Goal: Communication & Community: Answer question/provide support

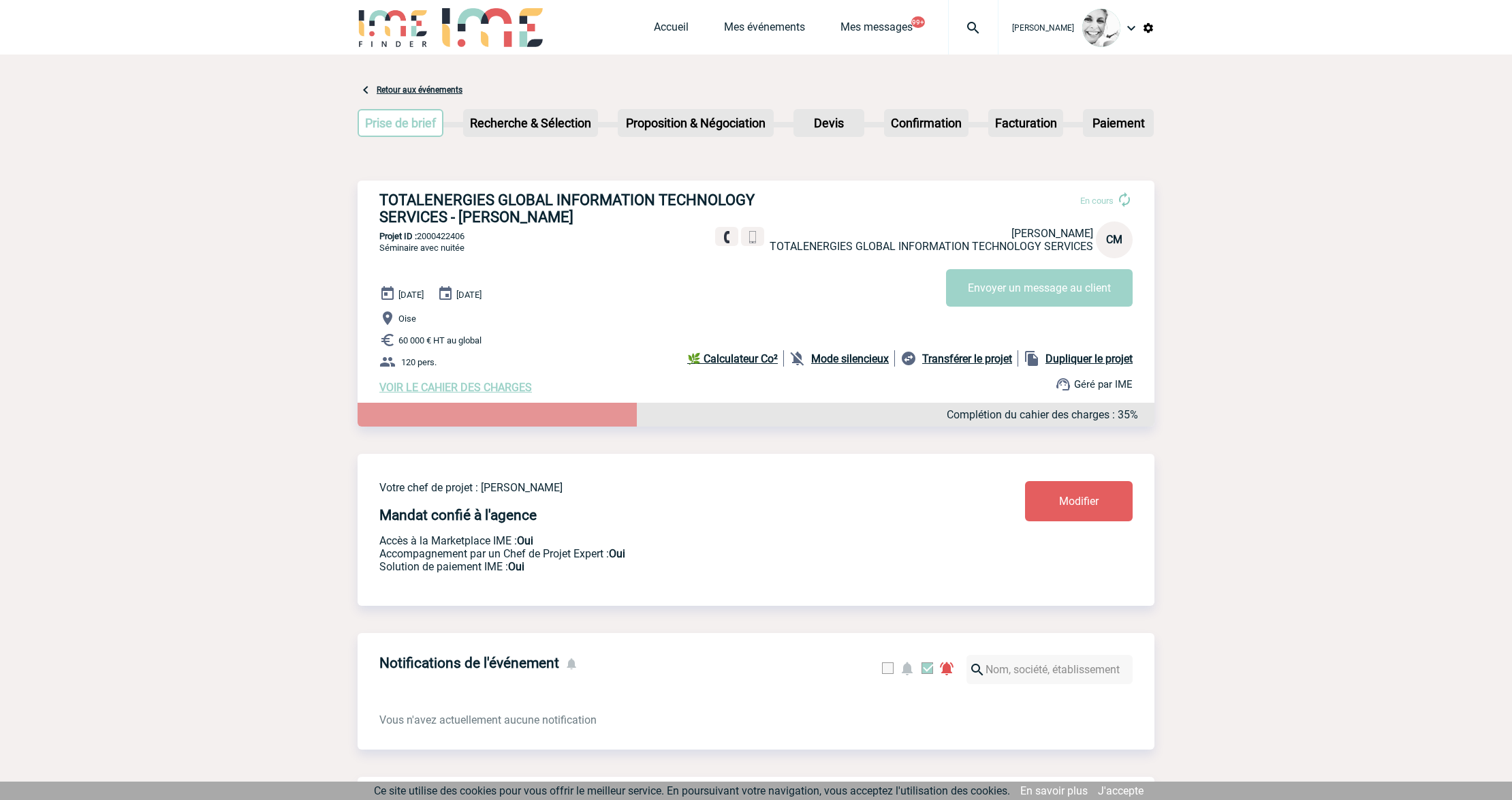
click at [976, 31] on img at bounding box center [973, 27] width 49 height 16
type input "2000422119"
select select "21620"
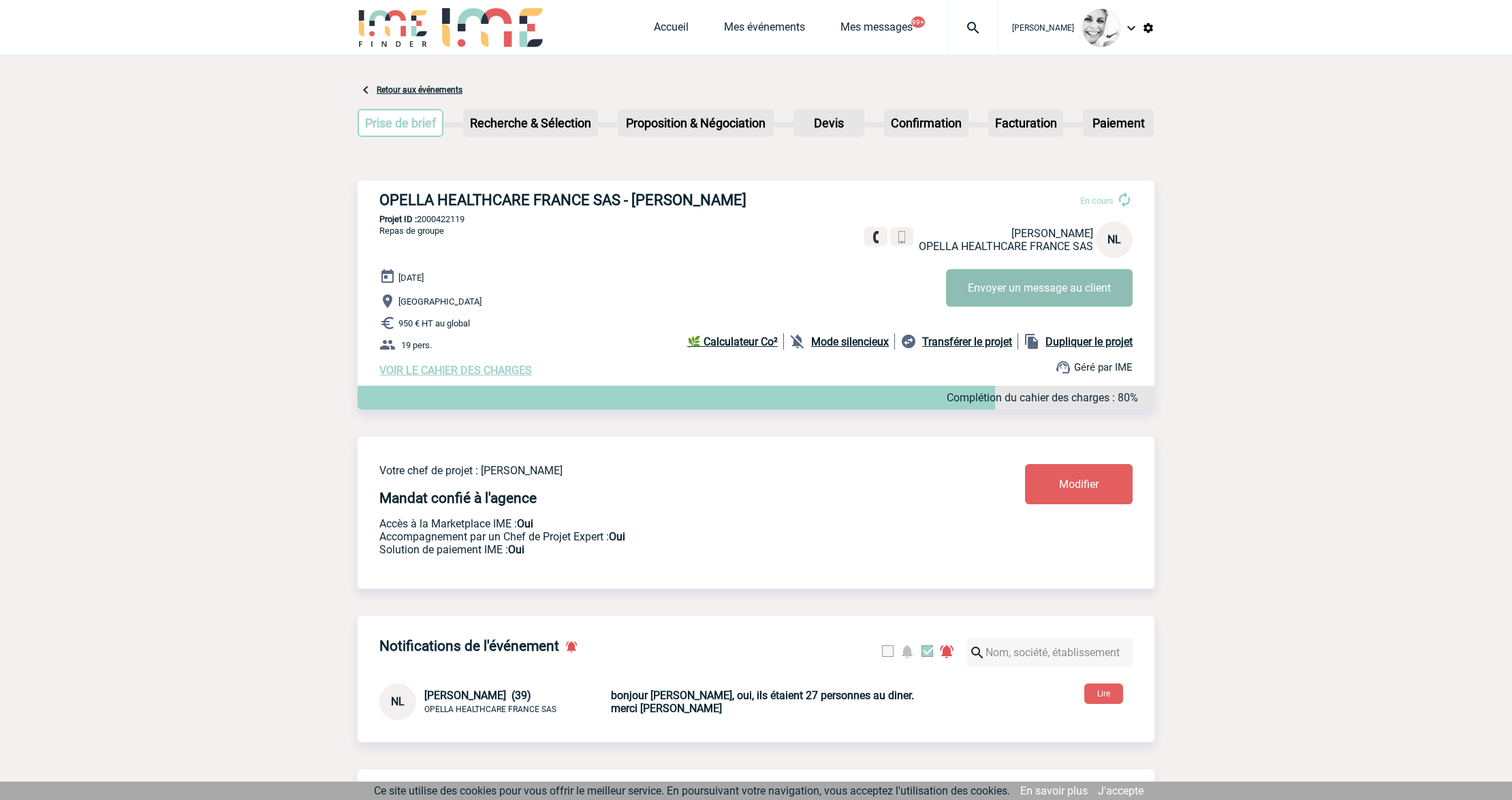
click at [1006, 270] on button "Envoyer un message au client" at bounding box center [1039, 288] width 187 height 37
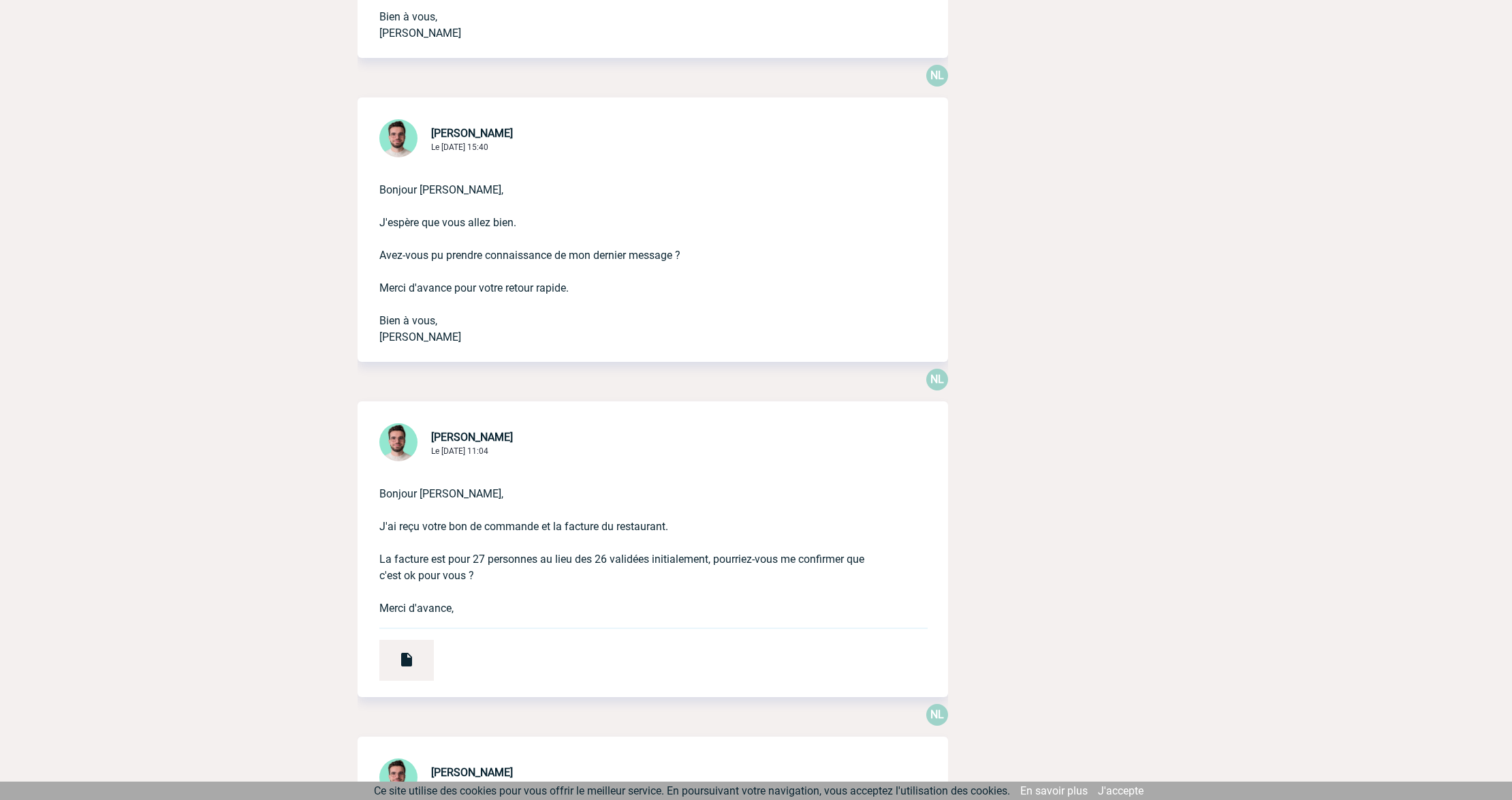
scroll to position [1271, 0]
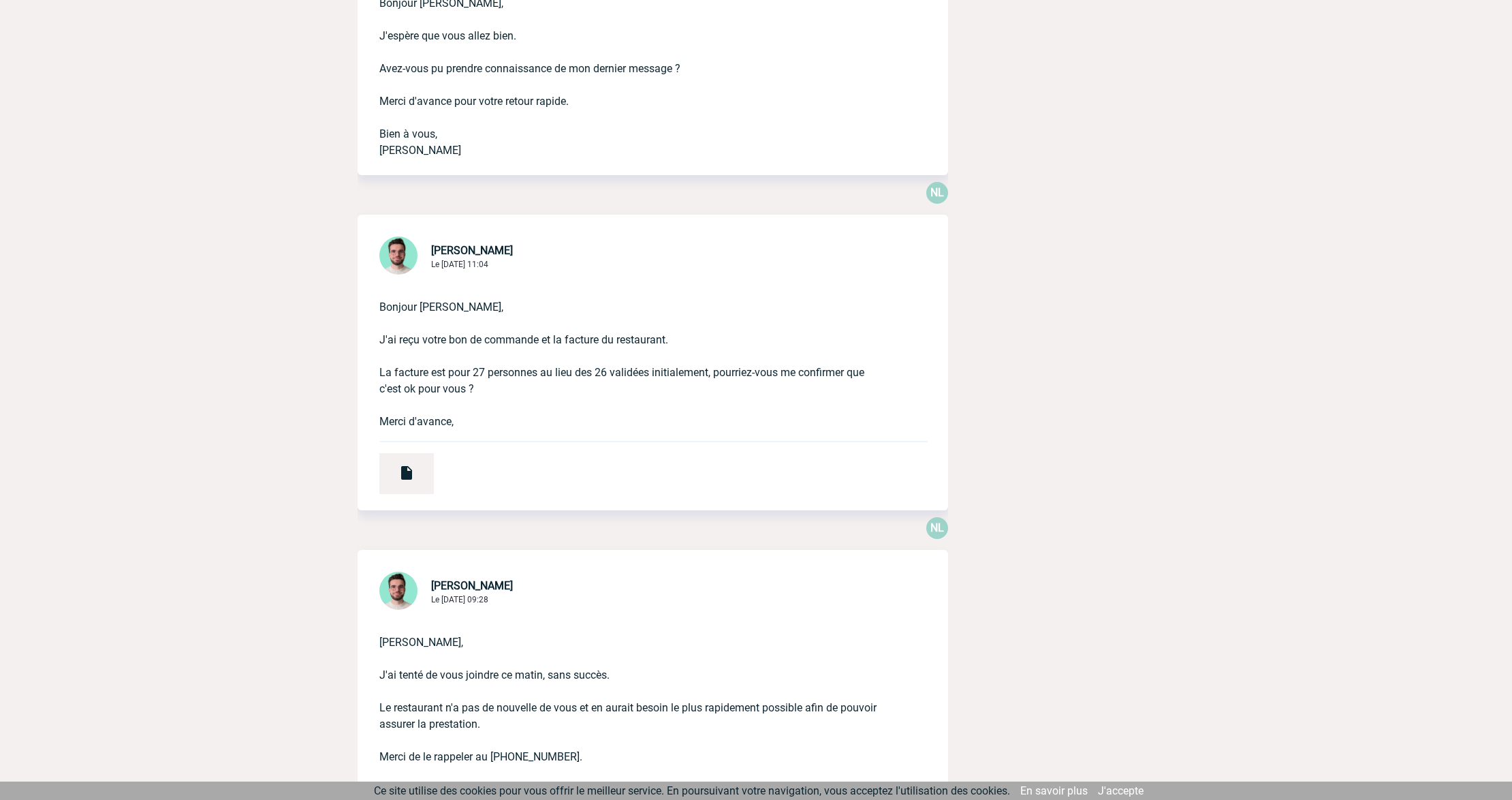
drag, startPoint x: 1438, startPoint y: 238, endPoint x: 1392, endPoint y: 232, distance: 46.4
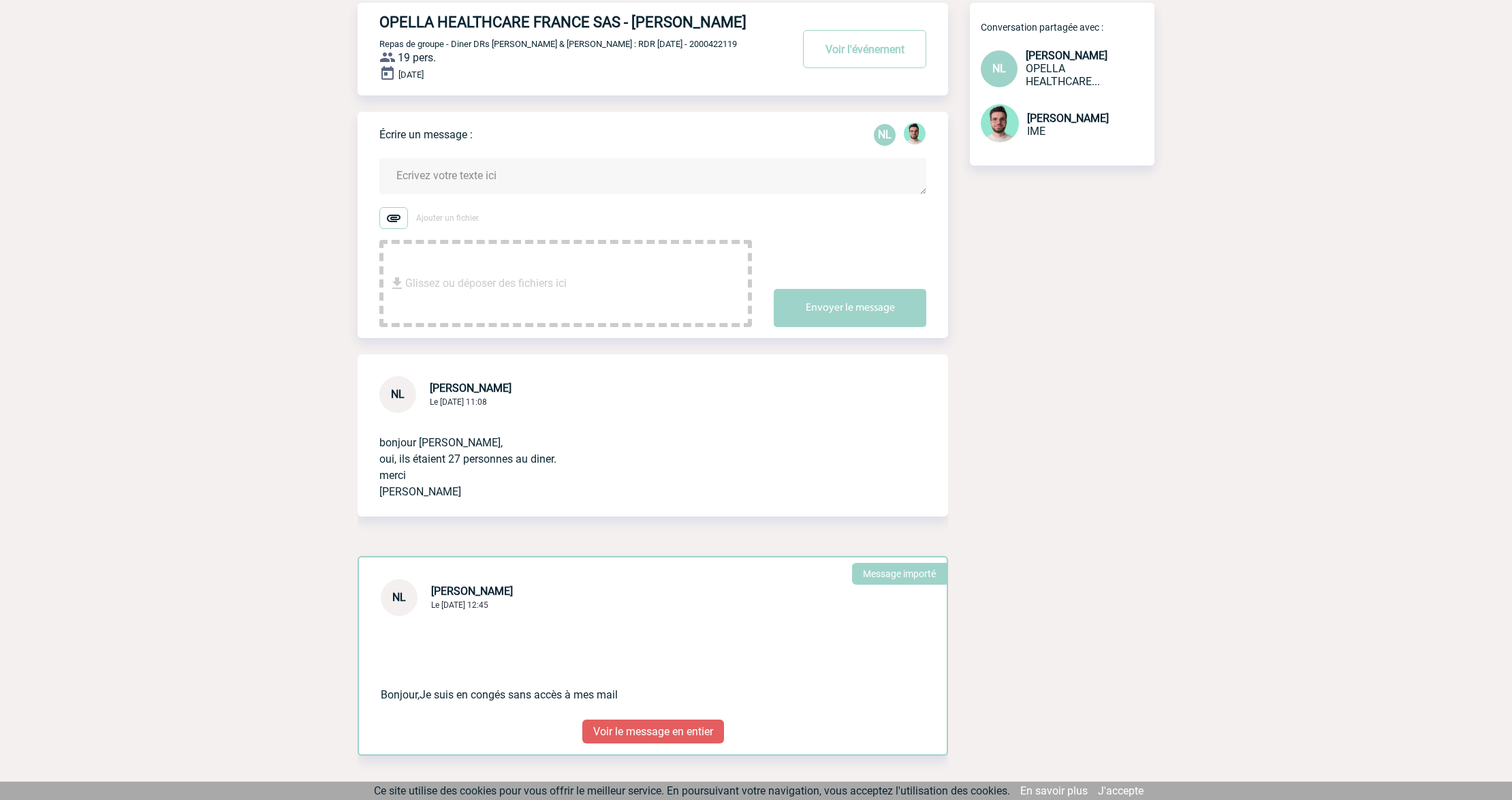
scroll to position [0, 0]
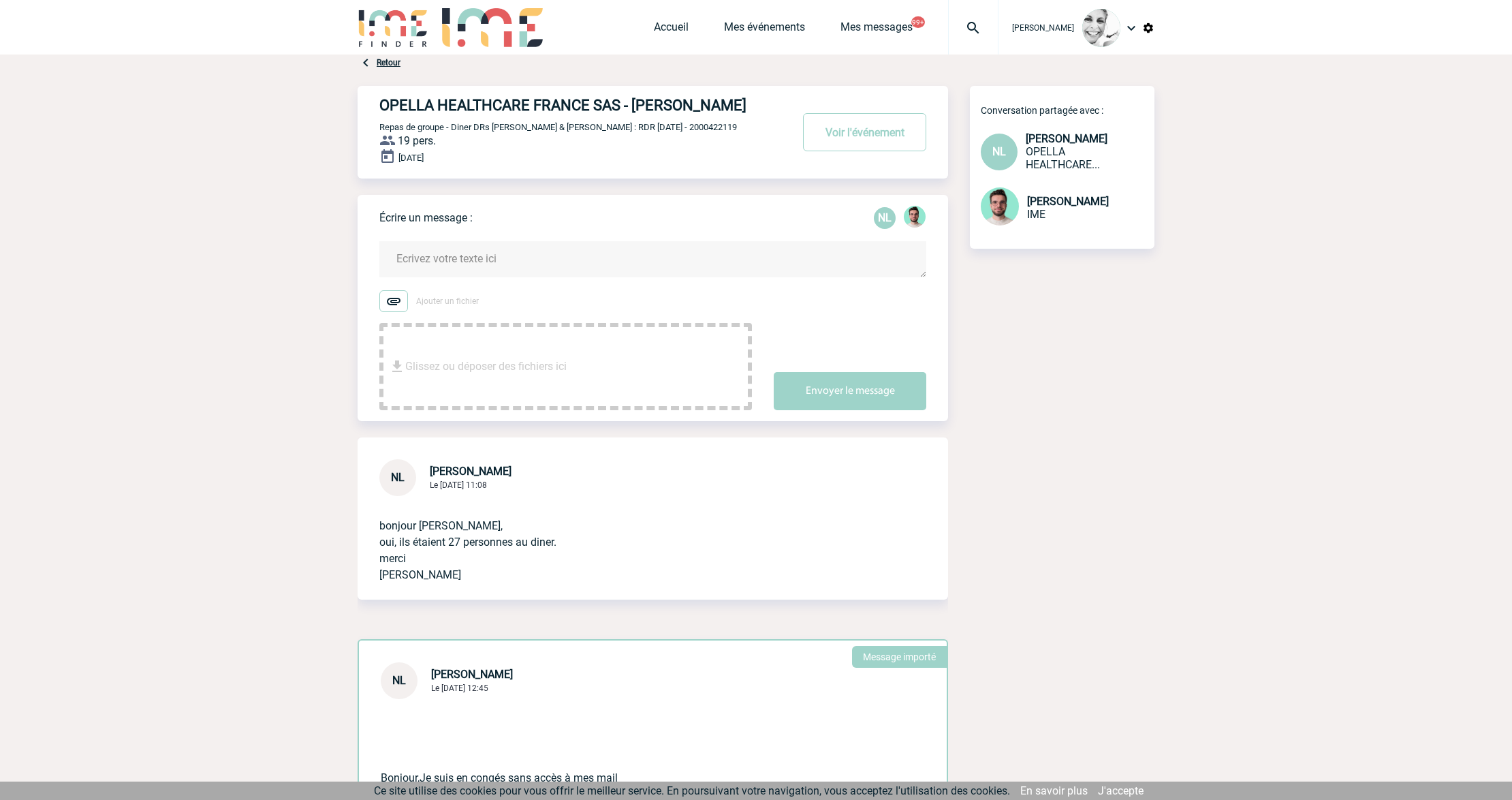
click at [479, 263] on textarea at bounding box center [653, 259] width 547 height 36
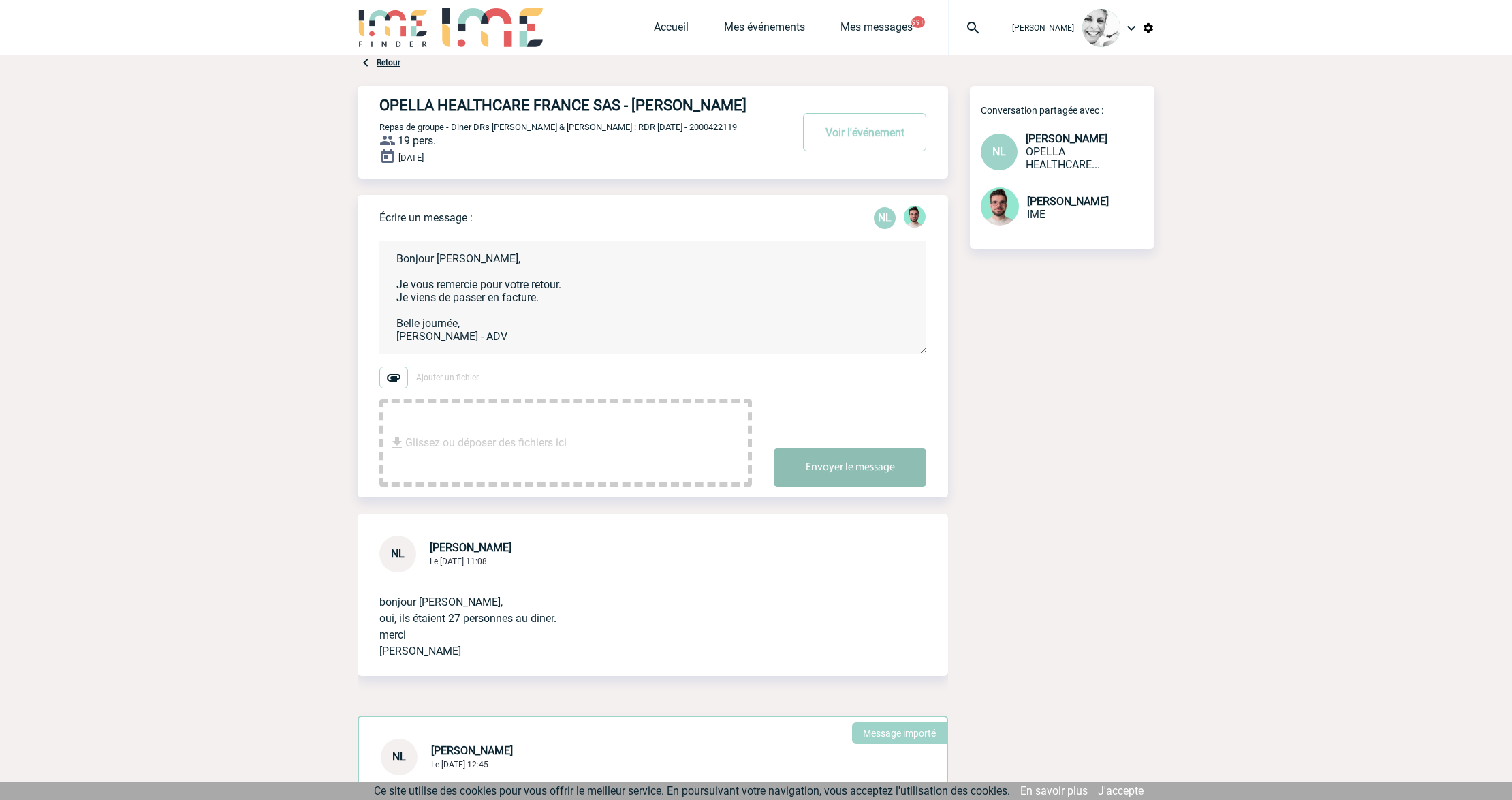
type textarea "Bonjour Nadia, Je vous remercie pour votre retour. Je viens de passer en factur…"
click at [824, 470] on button "Envoyer le message" at bounding box center [850, 467] width 153 height 38
